Goal: Transaction & Acquisition: Purchase product/service

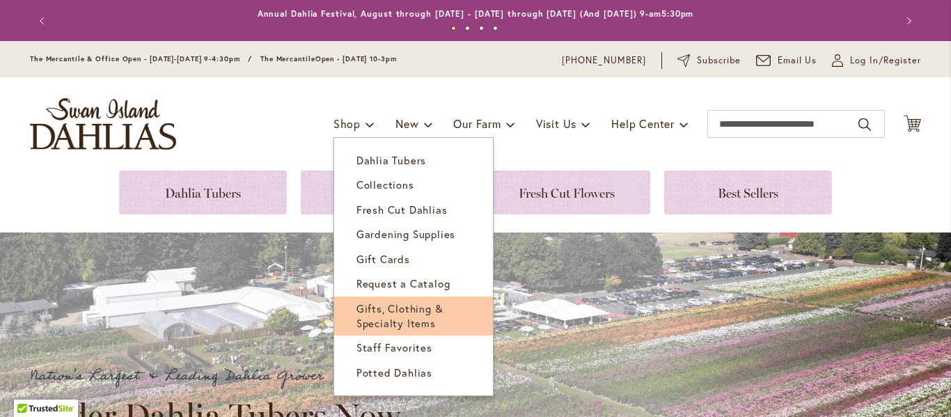
click at [387, 316] on span "Gifts, Clothing & Specialty Items" at bounding box center [400, 316] width 87 height 29
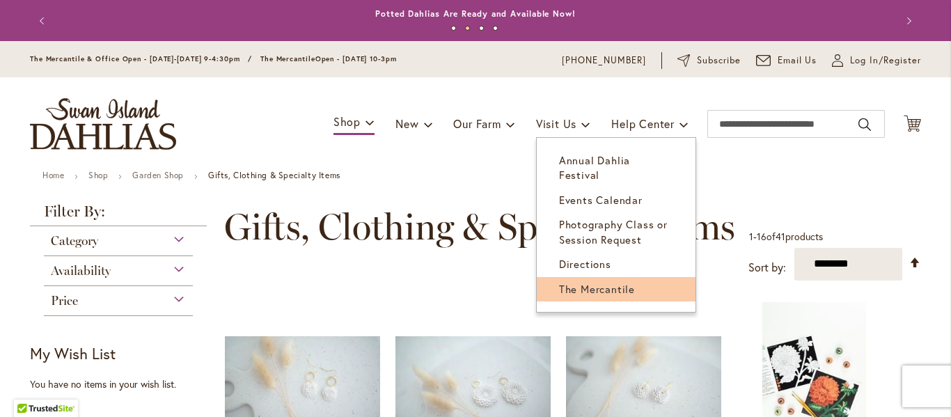
click at [559, 282] on span "The Mercantile" at bounding box center [597, 289] width 76 height 14
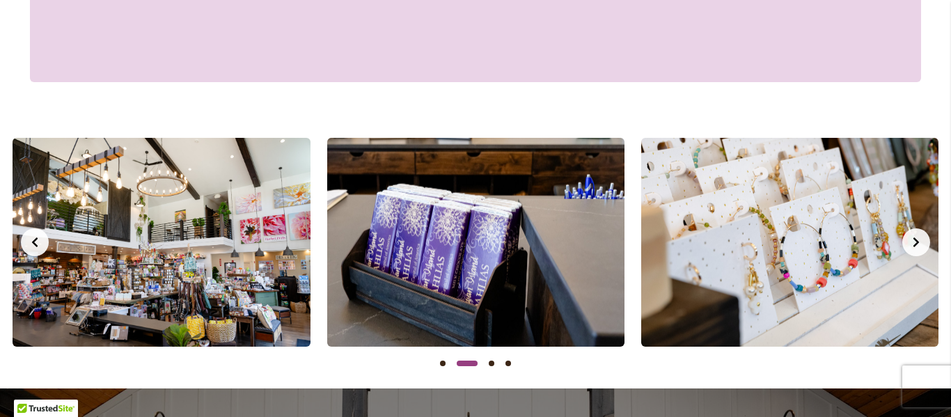
click at [910, 255] on button "Next slide" at bounding box center [917, 242] width 28 height 28
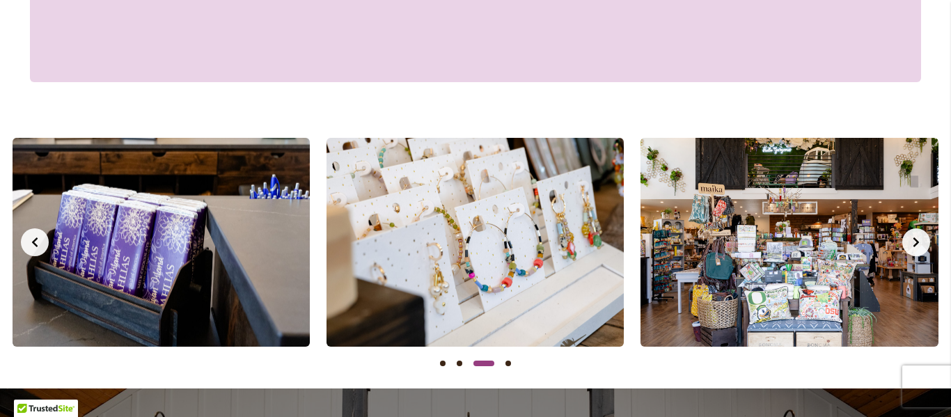
click at [911, 245] on icon "Next slide" at bounding box center [916, 242] width 11 height 11
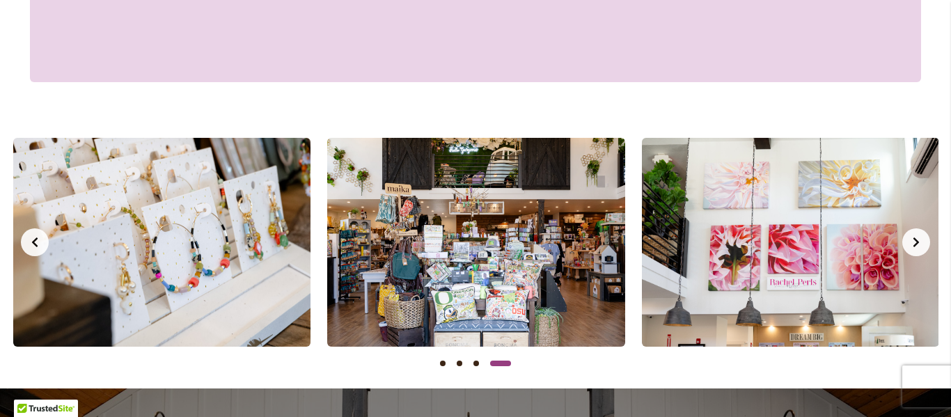
click at [911, 245] on icon "Next slide" at bounding box center [916, 242] width 11 height 11
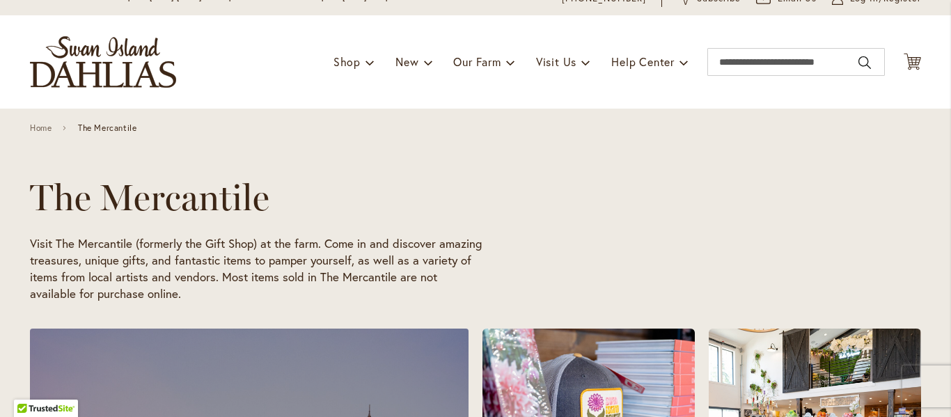
scroll to position [0, 629]
